Goal: Transaction & Acquisition: Purchase product/service

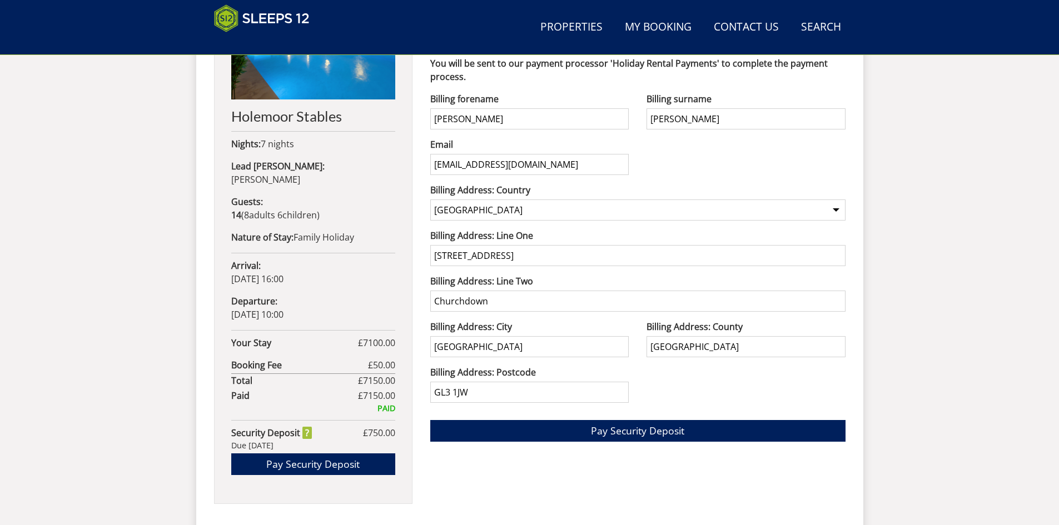
scroll to position [542, 0]
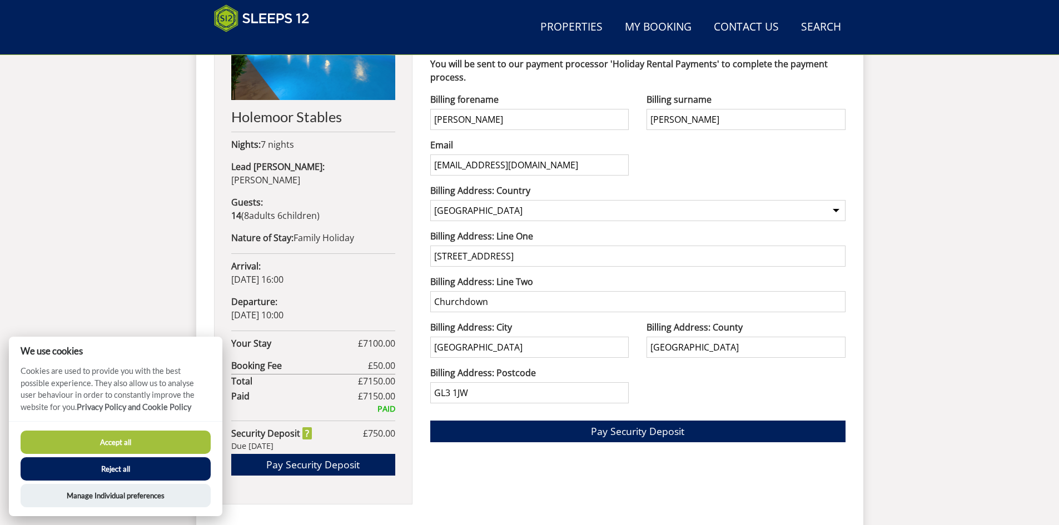
click at [197, 464] on button "Reject all" at bounding box center [116, 468] width 190 height 23
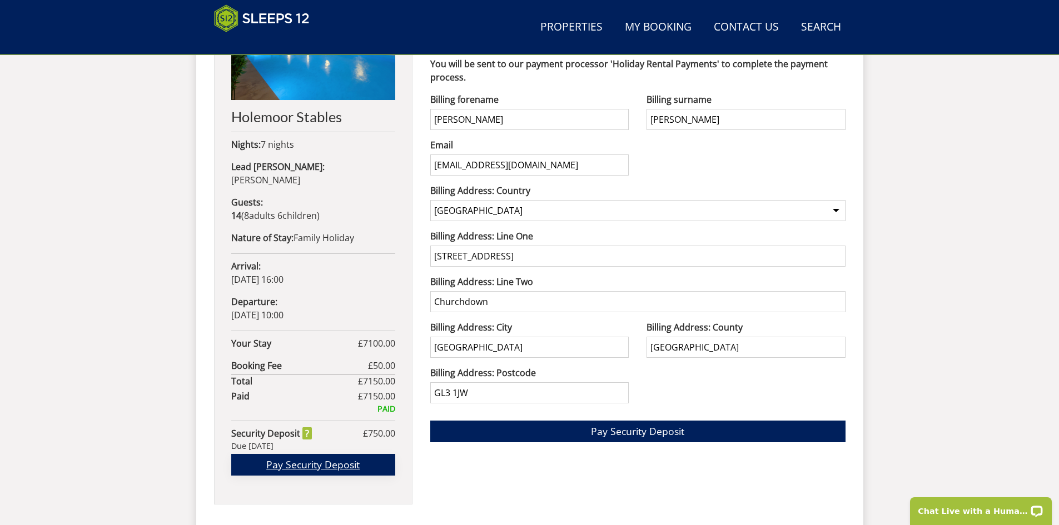
scroll to position [0, 0]
click at [345, 454] on link "Pay Security Deposit" at bounding box center [313, 465] width 164 height 22
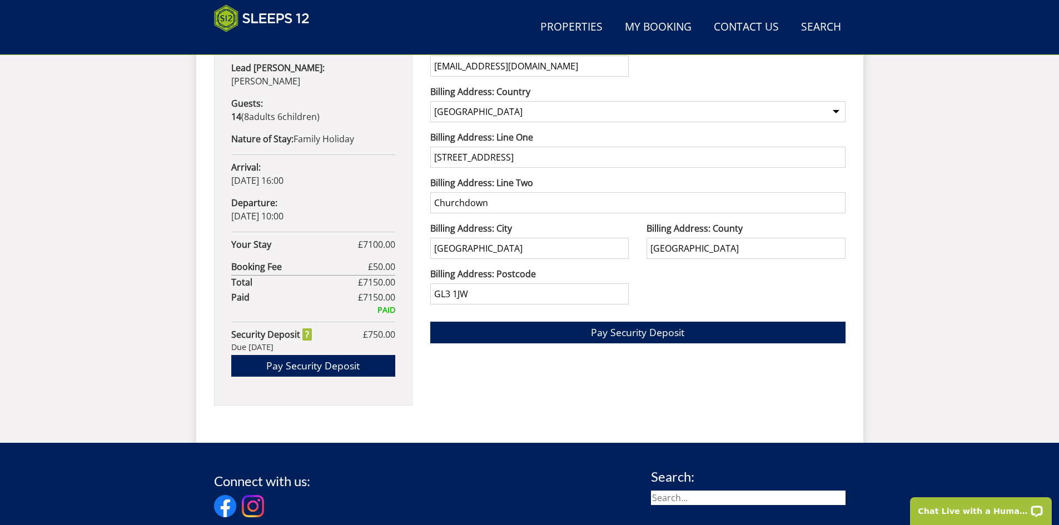
scroll to position [709, 0]
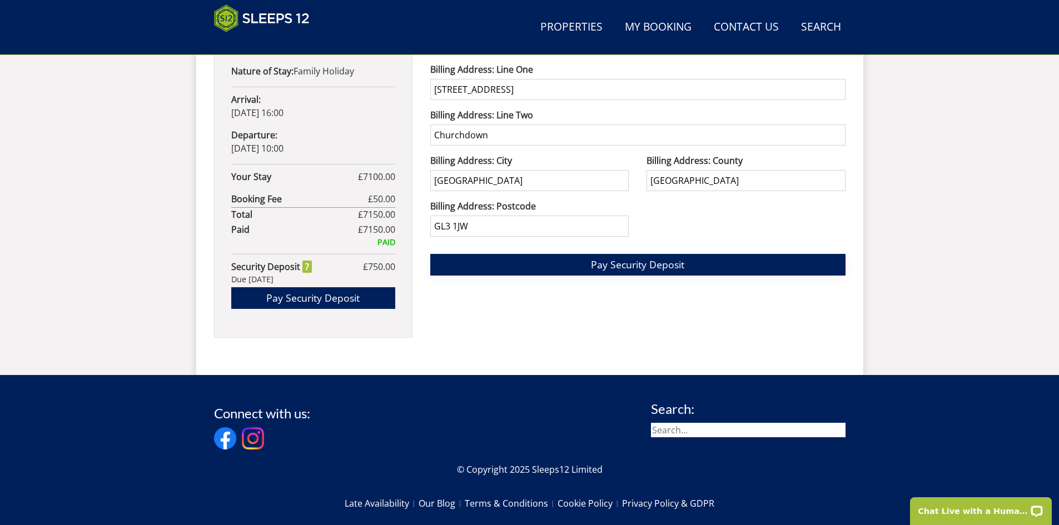
click at [633, 266] on span "Pay Security Deposit" at bounding box center [637, 264] width 93 height 13
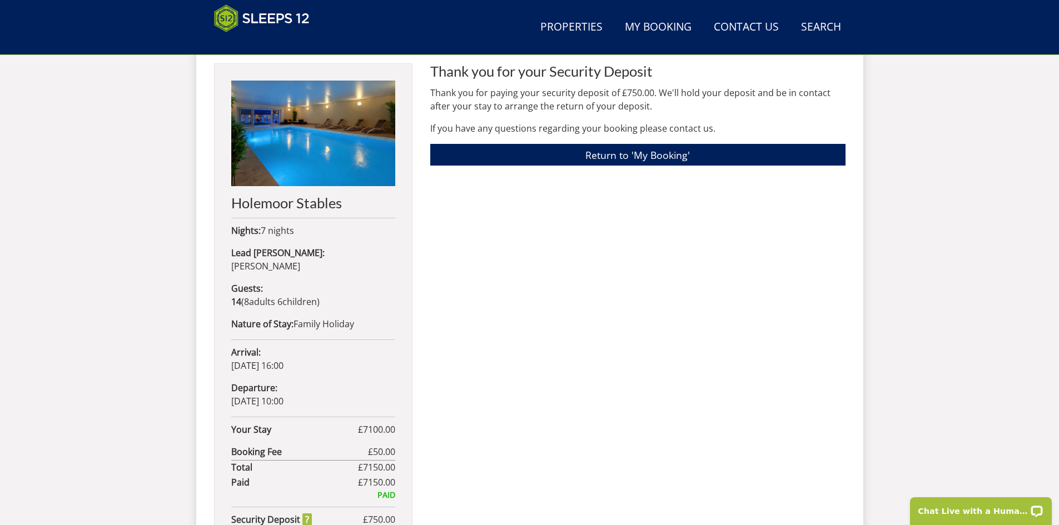
scroll to position [511, 0]
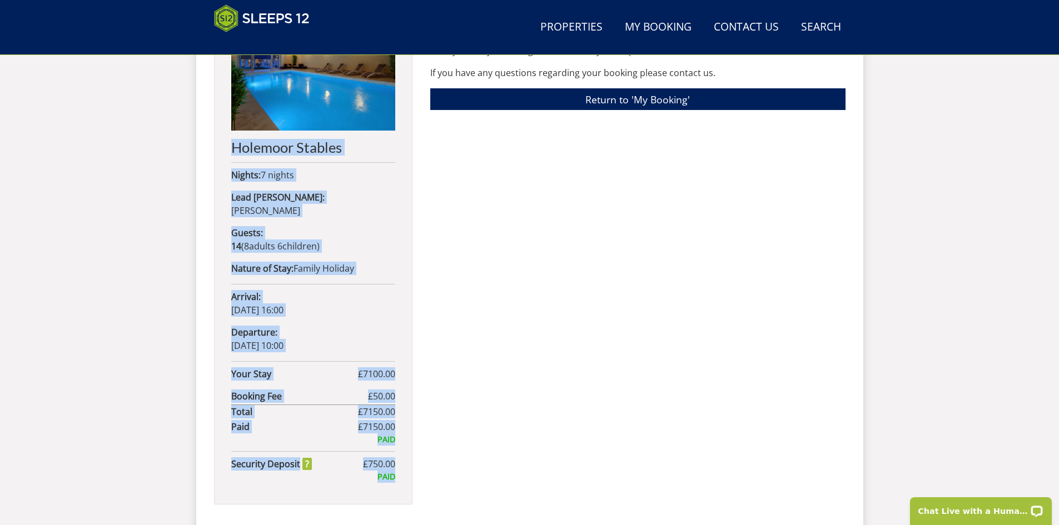
drag, startPoint x: 222, startPoint y: 140, endPoint x: 399, endPoint y: 465, distance: 370.3
click at [399, 465] on div "Holemoor Stables Nights: 7 nights Lead [PERSON_NAME]: [PERSON_NAME] Guests: 14 …" at bounding box center [313, 256] width 198 height 497
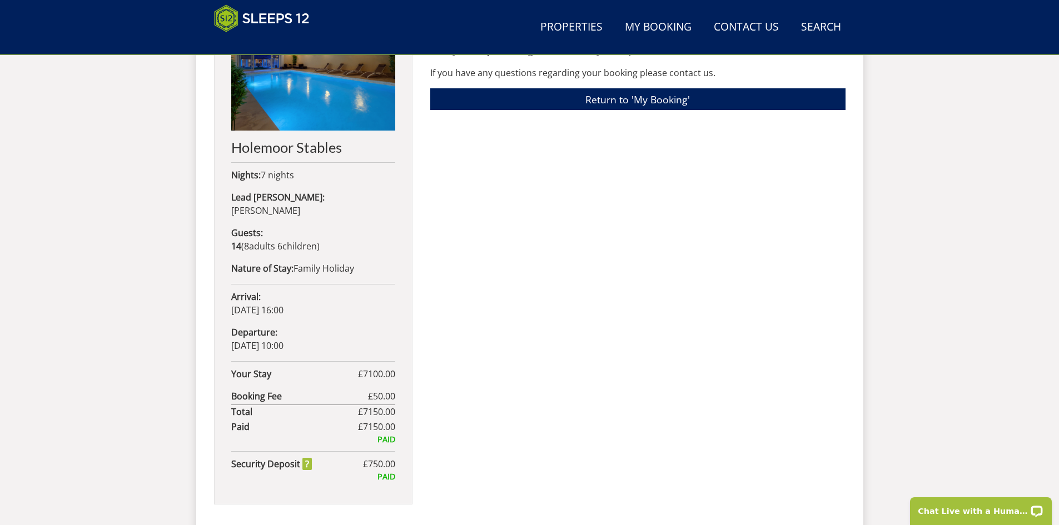
drag, startPoint x: 252, startPoint y: 286, endPoint x: 594, endPoint y: 301, distance: 341.5
click at [594, 301] on div "Thank you for your Security Deposit Thank you for paying your security deposit …" at bounding box center [637, 266] width 415 height 516
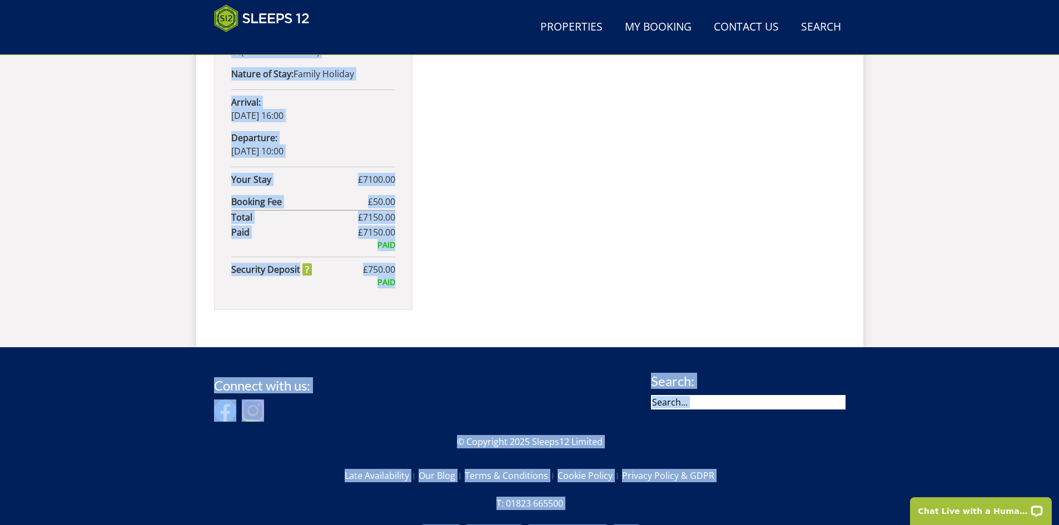
scroll to position [766, 0]
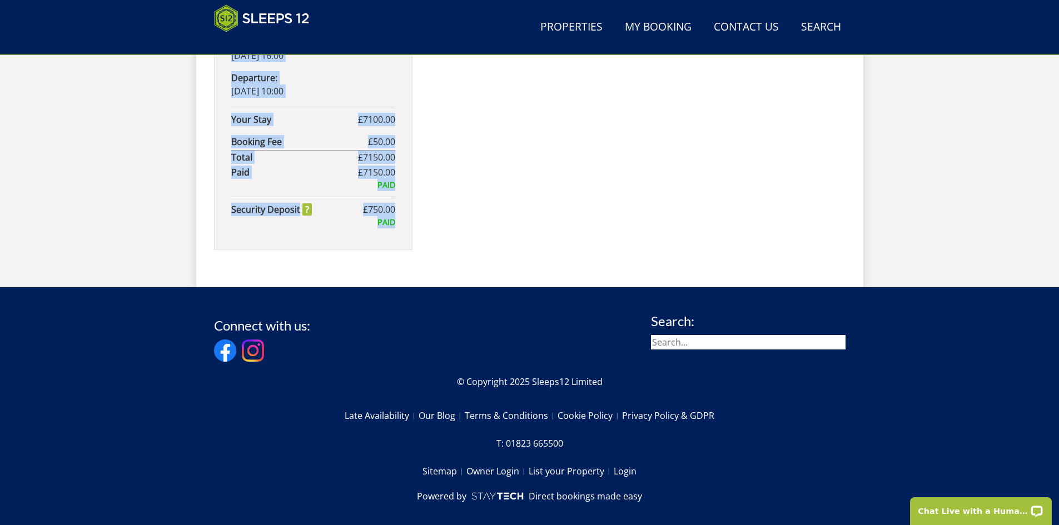
drag, startPoint x: 203, startPoint y: 146, endPoint x: 396, endPoint y: 207, distance: 202.7
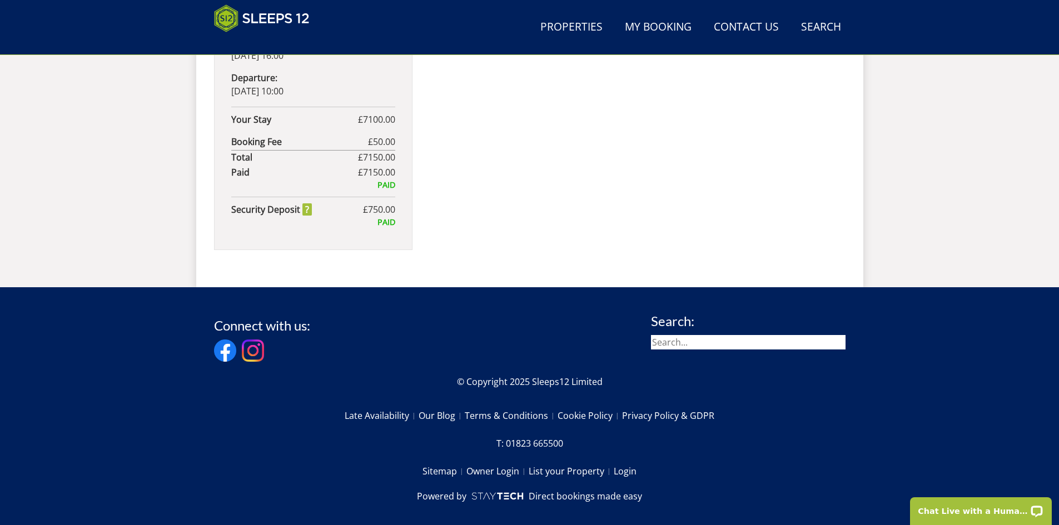
drag, startPoint x: 979, startPoint y: 348, endPoint x: 971, endPoint y: 345, distance: 8.5
click at [979, 347] on footer "Connect with us: Search: © Copyright 2025 Sleeps12 Limited Late Availability Ou…" at bounding box center [529, 412] width 1059 height 251
